Goal: Find specific page/section: Find specific page/section

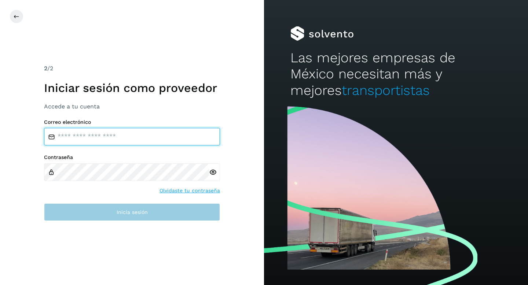
type input "**********"
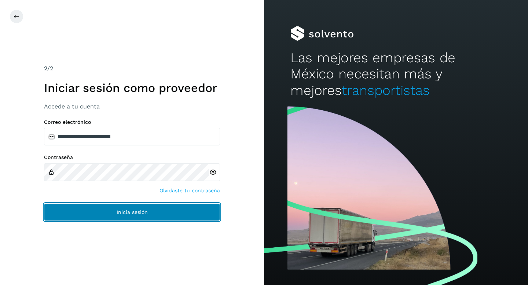
click at [131, 212] on span "Inicia sesión" at bounding box center [132, 212] width 31 height 5
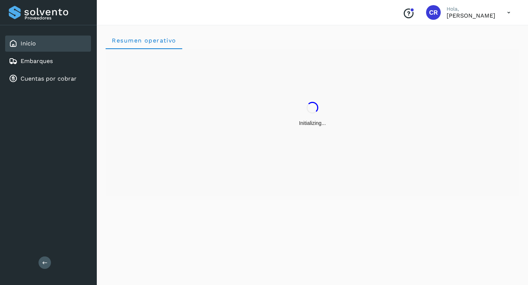
click at [131, 212] on div "Resumen operativo" at bounding box center [312, 154] width 431 height 263
click at [67, 74] on div "Cuentas por cobrar" at bounding box center [43, 78] width 68 height 9
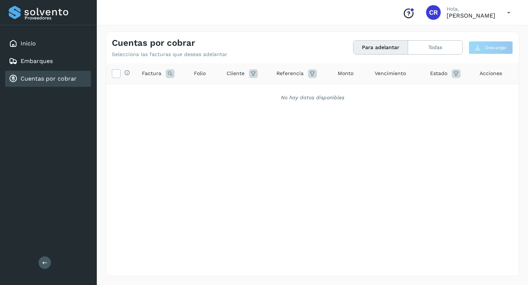
click at [58, 81] on link "Cuentas por cobrar" at bounding box center [49, 78] width 56 height 7
click at [61, 79] on link "Cuentas por cobrar" at bounding box center [49, 78] width 56 height 7
click at [73, 83] on div "Cuentas por cobrar" at bounding box center [43, 78] width 68 height 9
click at [52, 78] on link "Cuentas por cobrar" at bounding box center [49, 78] width 56 height 7
click at [52, 81] on link "Cuentas por cobrar" at bounding box center [49, 78] width 56 height 7
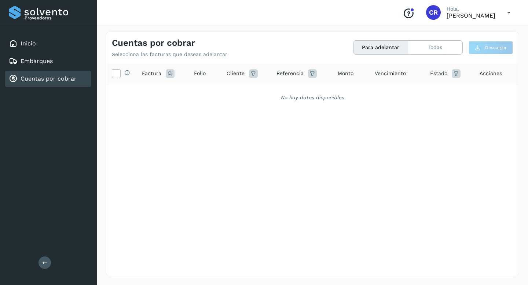
click at [70, 79] on link "Cuentas por cobrar" at bounding box center [49, 78] width 56 height 7
click at [53, 81] on link "Cuentas por cobrar" at bounding box center [49, 78] width 56 height 7
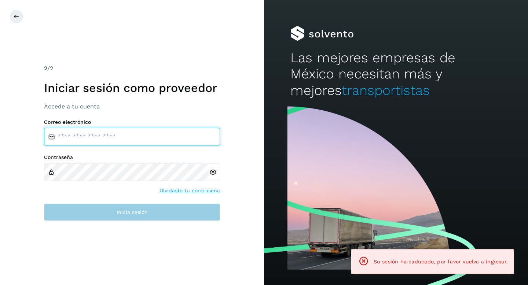
type input "**********"
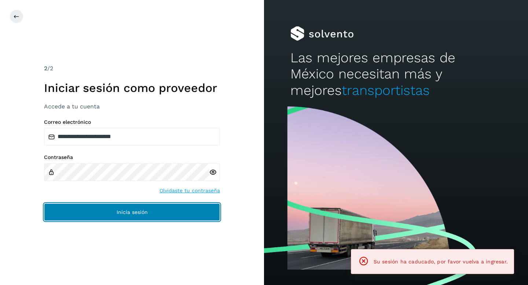
click at [113, 207] on button "Inicia sesión" at bounding box center [132, 213] width 176 height 18
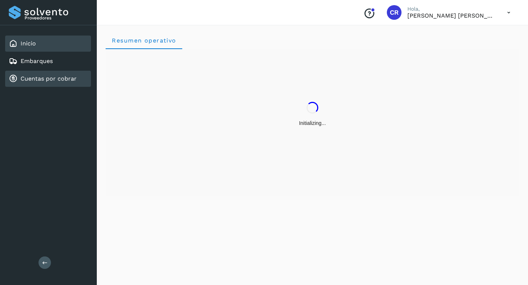
click at [57, 80] on link "Cuentas por cobrar" at bounding box center [49, 78] width 56 height 7
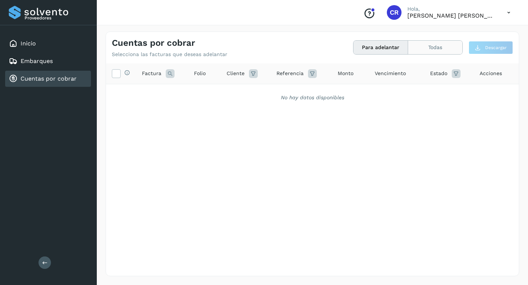
click at [433, 47] on button "Todas" at bounding box center [435, 48] width 54 height 14
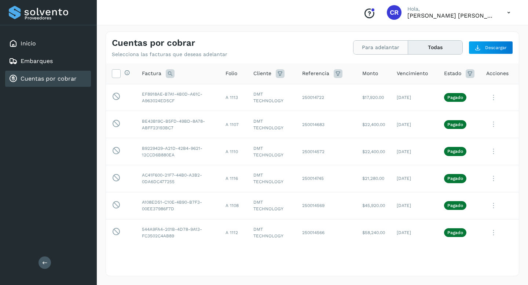
click at [392, 48] on button "Para adelantar" at bounding box center [381, 48] width 55 height 14
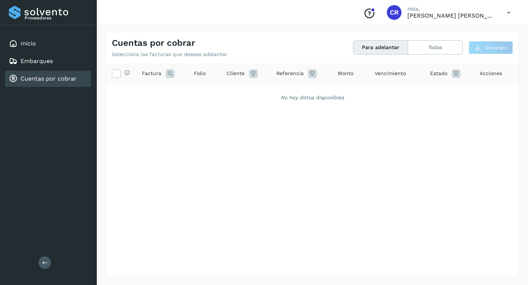
click at [59, 78] on link "Cuentas por cobrar" at bounding box center [49, 78] width 56 height 7
click at [56, 83] on div "Cuentas por cobrar" at bounding box center [48, 79] width 86 height 16
click at [64, 47] on div "Inicio" at bounding box center [48, 44] width 86 height 16
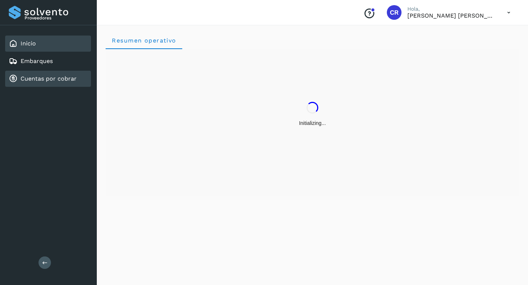
click at [58, 75] on link "Cuentas por cobrar" at bounding box center [49, 78] width 56 height 7
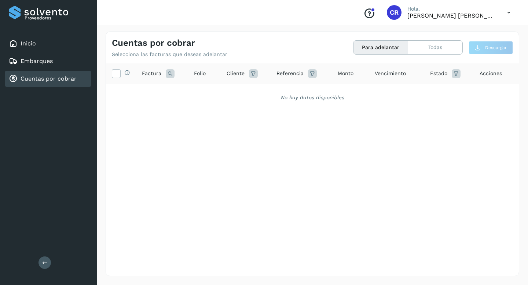
click at [32, 82] on link "Cuentas por cobrar" at bounding box center [49, 78] width 56 height 7
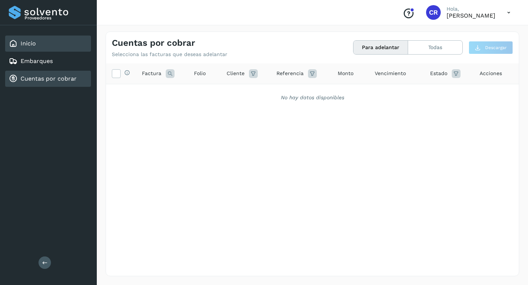
click at [58, 47] on div "Inicio" at bounding box center [48, 44] width 86 height 16
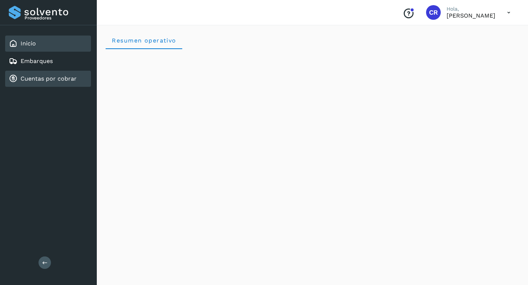
click at [61, 78] on link "Cuentas por cobrar" at bounding box center [49, 78] width 56 height 7
